Goal: Find specific page/section: Find specific page/section

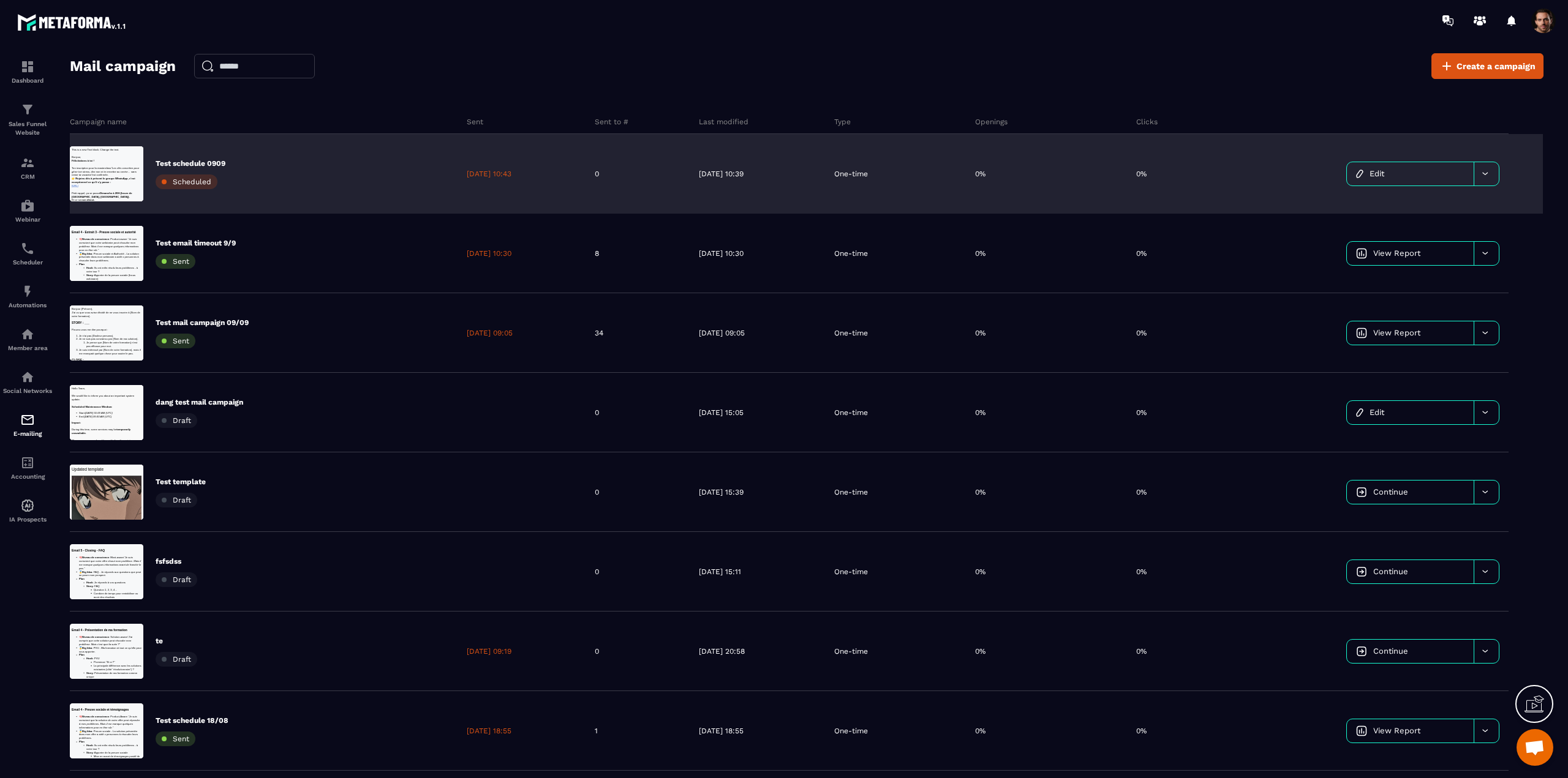
click at [1085, 197] on div "0%" at bounding box center [1046, 174] width 161 height 80
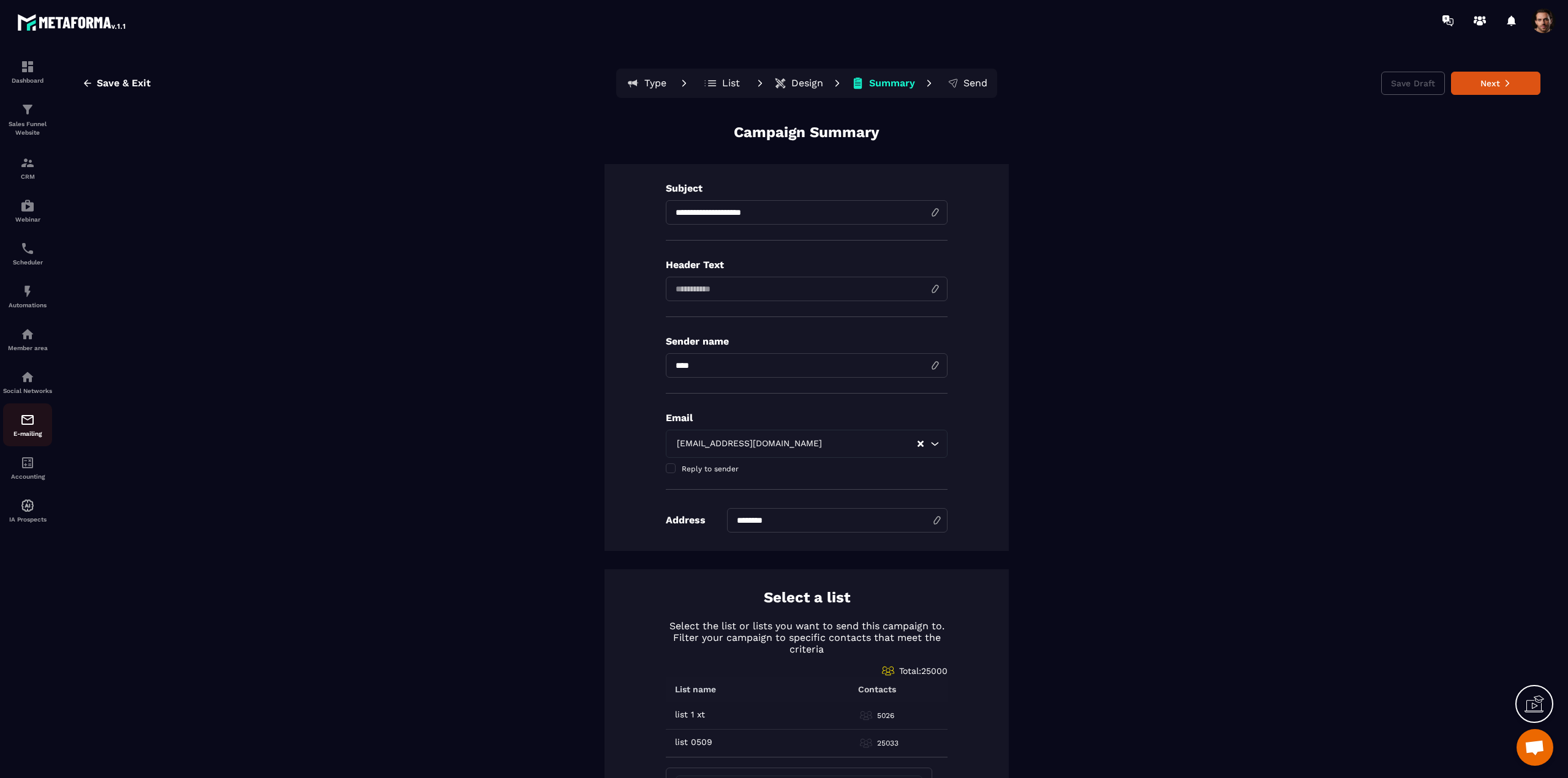
click at [27, 437] on p "E-mailing" at bounding box center [27, 434] width 49 height 7
